Goal: Task Accomplishment & Management: Complete application form

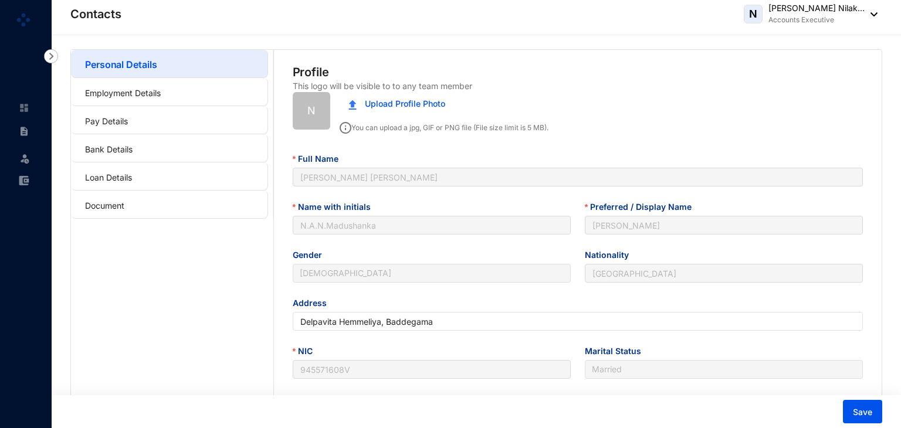
type input "[DATE]"
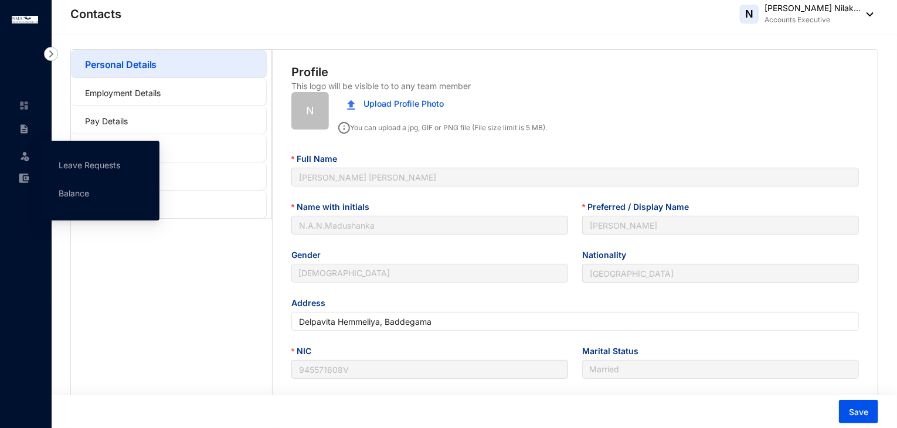
click at [28, 162] on span at bounding box center [25, 154] width 12 height 23
click at [79, 164] on link "Leave Requests" at bounding box center [90, 165] width 62 height 10
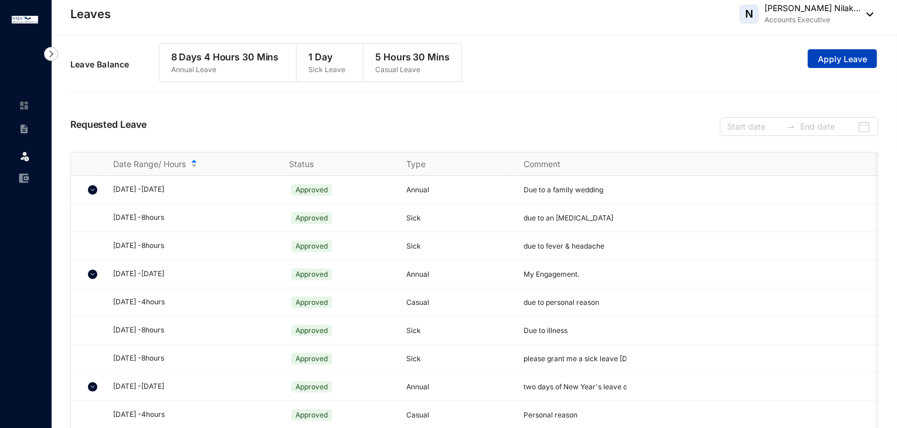
click at [848, 58] on span "Apply Leave" at bounding box center [842, 59] width 49 height 12
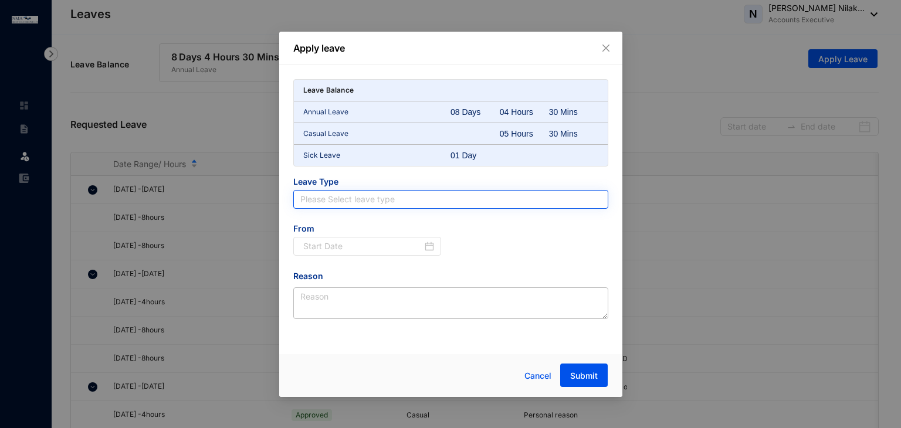
click at [328, 193] on input "search" at bounding box center [450, 200] width 301 height 18
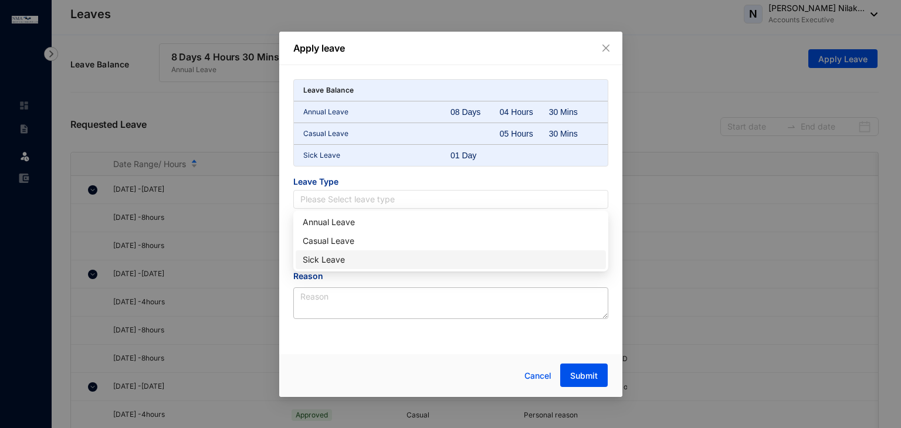
click at [321, 260] on div "Sick Leave" at bounding box center [451, 259] width 296 height 13
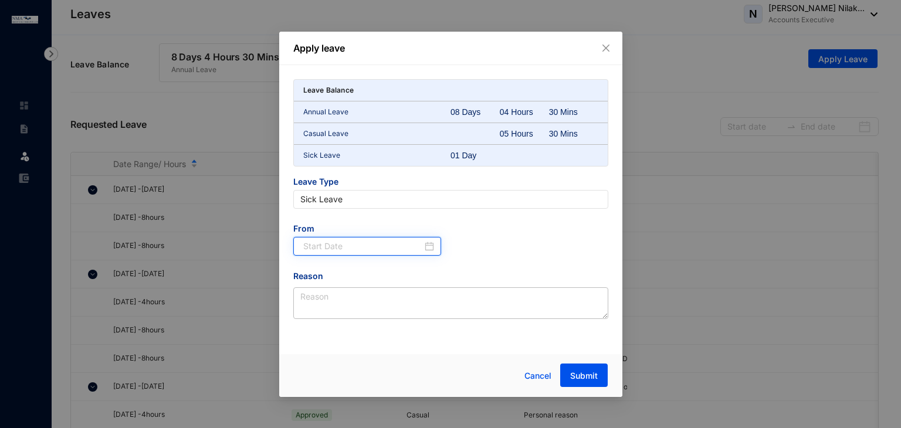
click at [318, 243] on input at bounding box center [363, 246] width 120 height 13
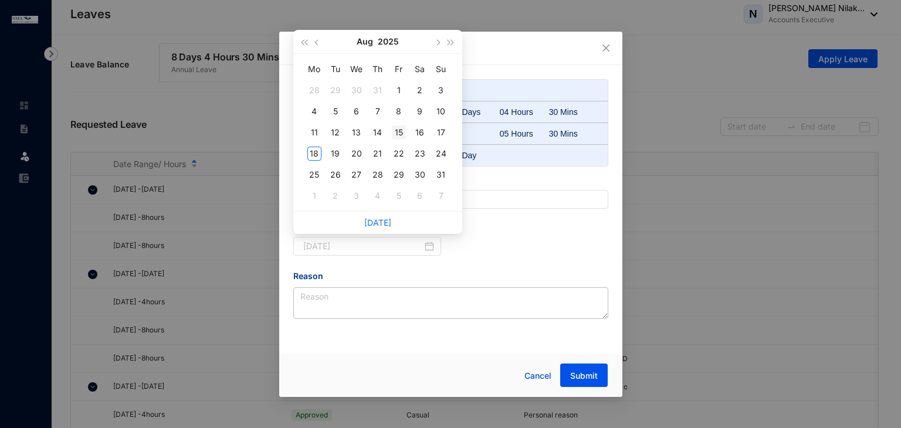
click at [401, 131] on div "15" at bounding box center [399, 132] width 14 height 14
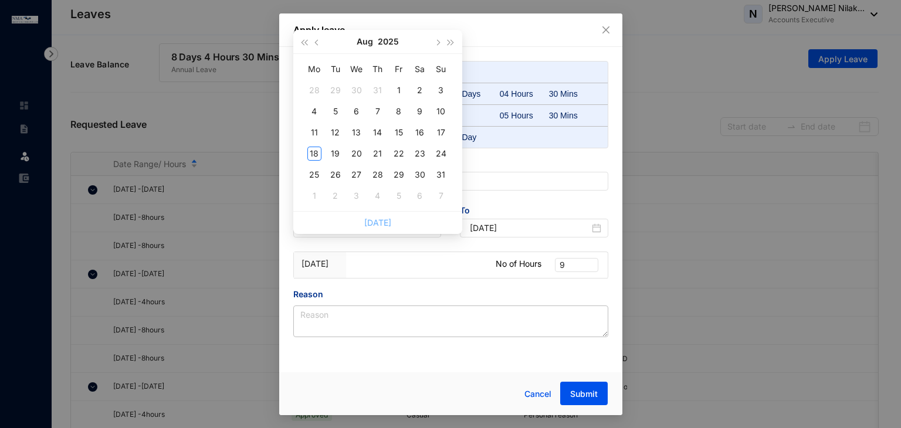
type input "[DATE]"
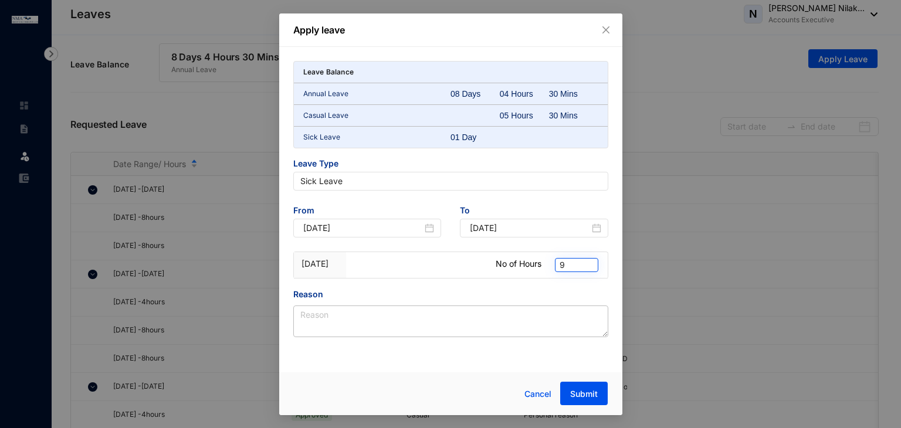
click at [573, 266] on span "9" at bounding box center [576, 265] width 34 height 13
click at [708, 267] on div "Apply leave Leave Balance Annual Leave 08 Days 04 Hours 30 Mins Casual Leave 05…" at bounding box center [450, 214] width 901 height 428
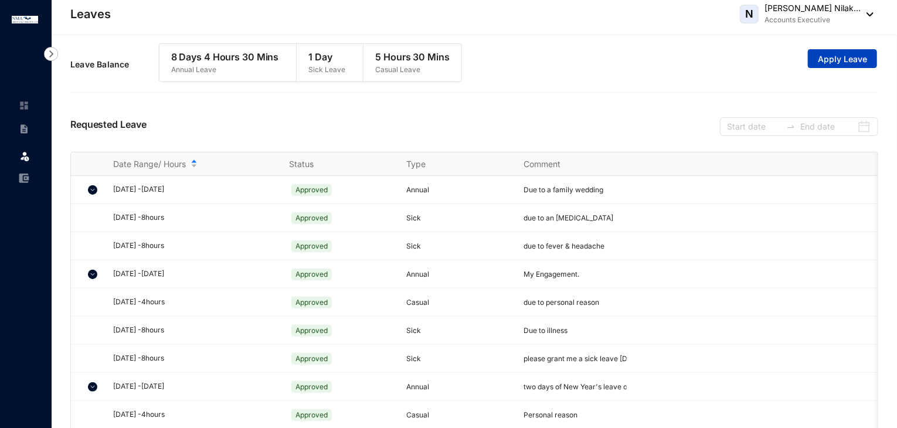
click at [835, 60] on span "Apply Leave" at bounding box center [842, 59] width 49 height 12
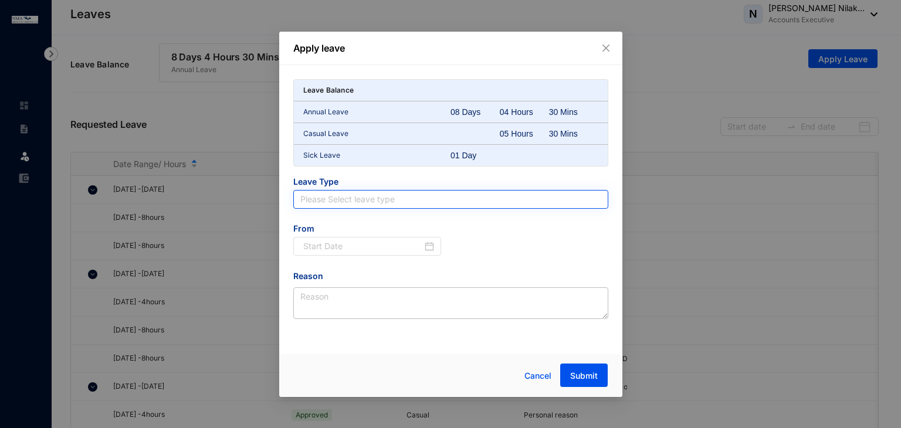
click at [314, 198] on input "search" at bounding box center [450, 200] width 301 height 18
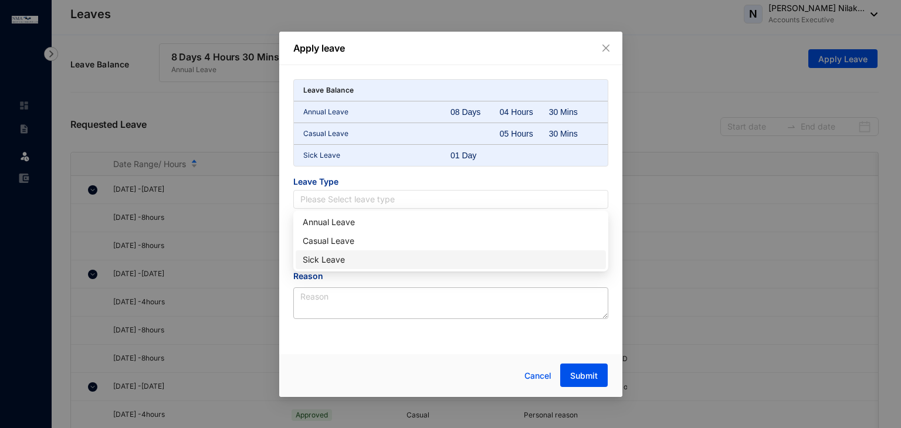
click at [325, 256] on div "Sick Leave" at bounding box center [451, 259] width 296 height 13
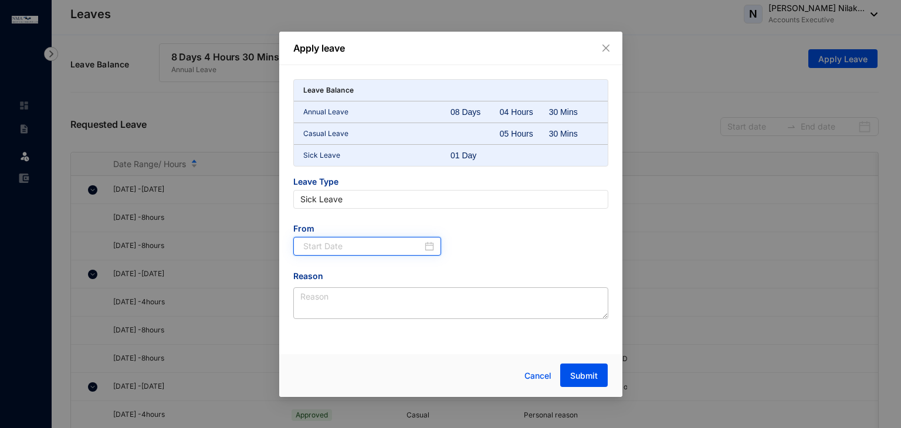
click at [327, 242] on input at bounding box center [363, 246] width 120 height 13
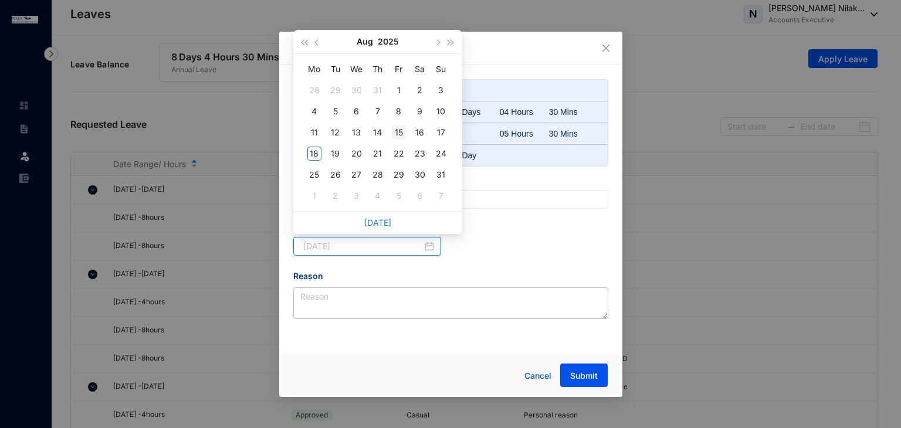
type input "[DATE]"
click at [396, 130] on div "15" at bounding box center [399, 132] width 14 height 14
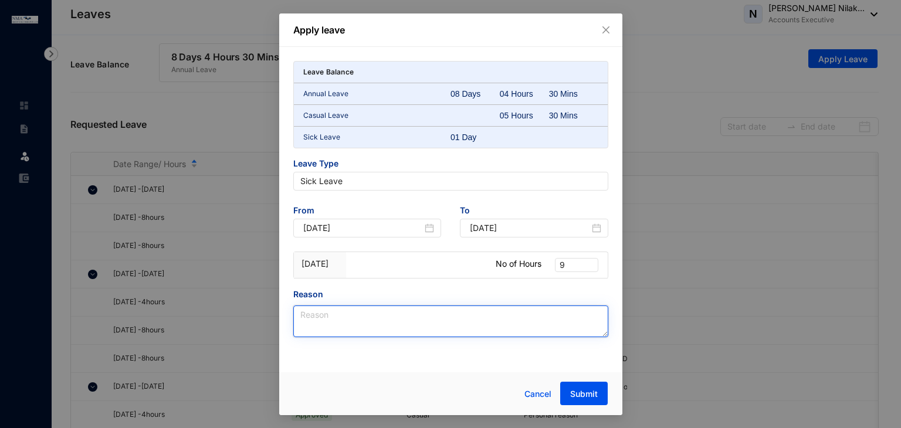
click at [321, 317] on textarea "Reason" at bounding box center [450, 321] width 315 height 32
type textarea "D"
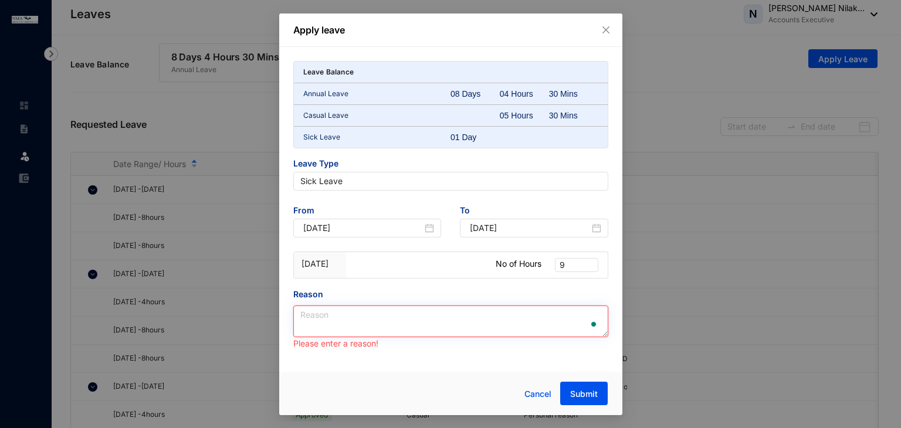
type textarea "s"
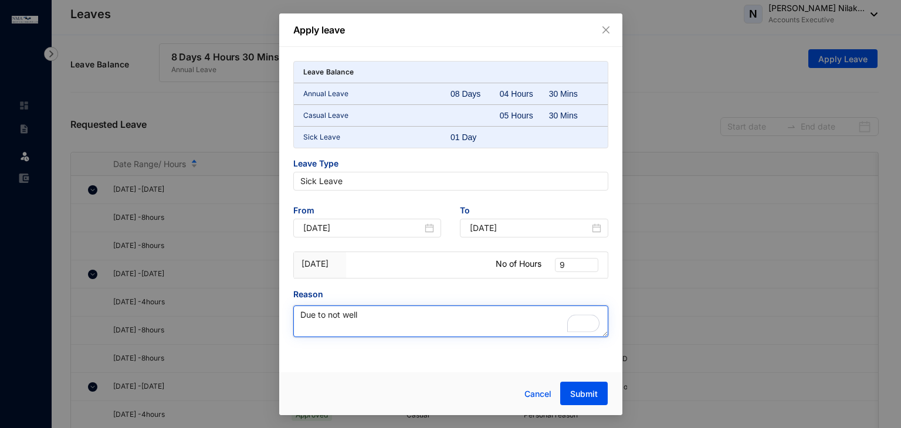
click at [297, 318] on div "Apply leave Leave Balance Annual Leave 08 Days 04 Hours 30 Mins Casual Leave 05…" at bounding box center [450, 214] width 343 height 402
type textarea "Due to not well"
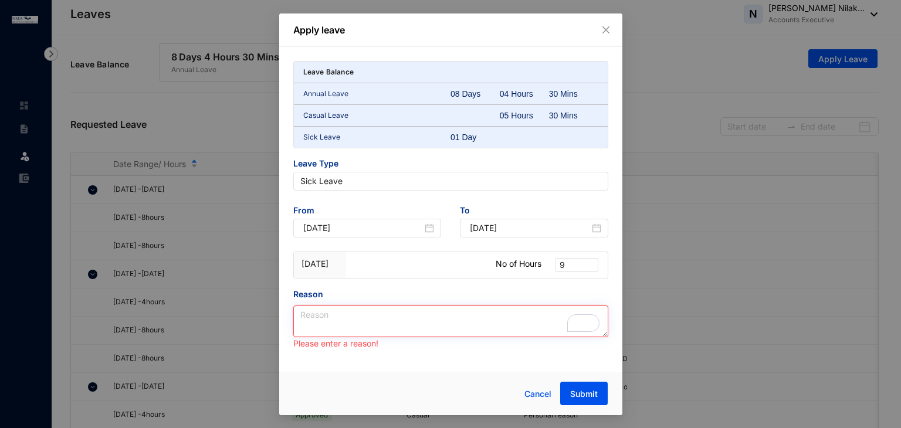
paste textarea "Due to not being well"
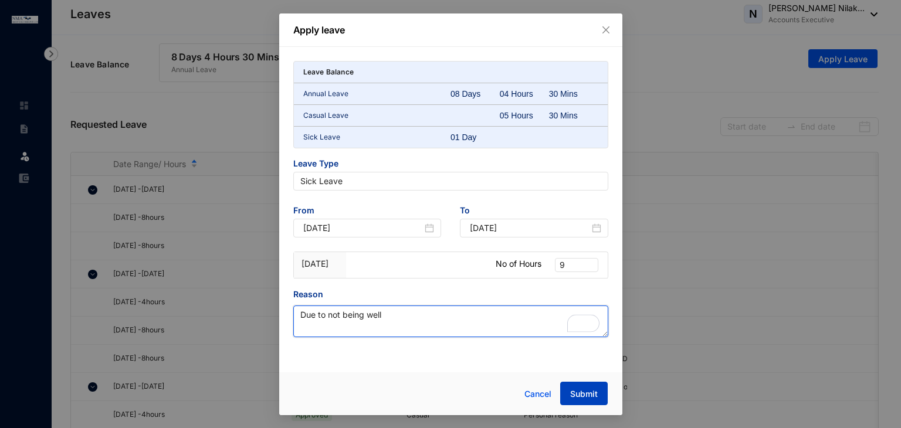
type textarea "Due to not being well"
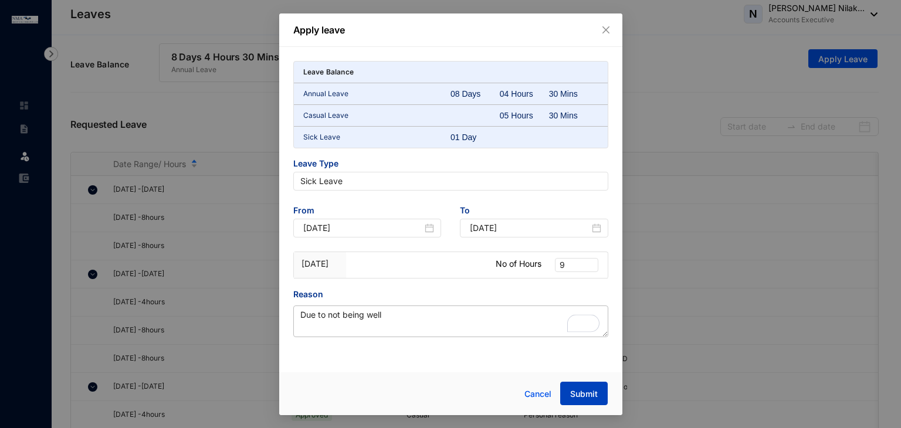
click at [577, 392] on span "Submit" at bounding box center [584, 394] width 28 height 12
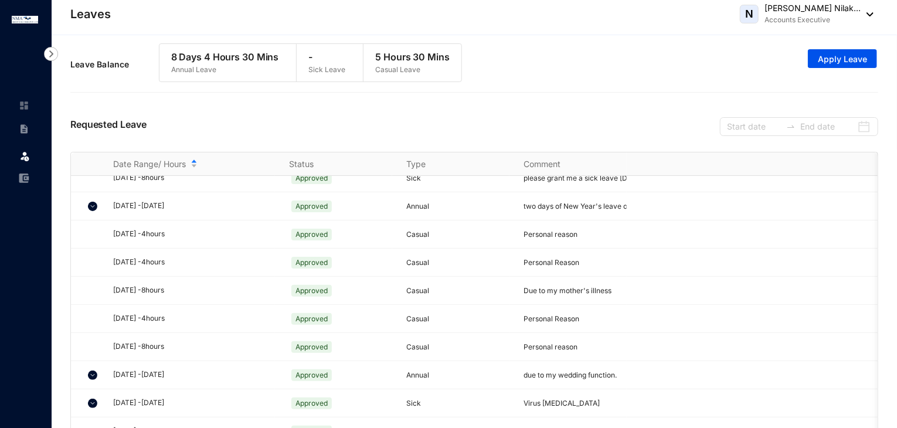
scroll to position [87, 0]
